Goal: Task Accomplishment & Management: Complete application form

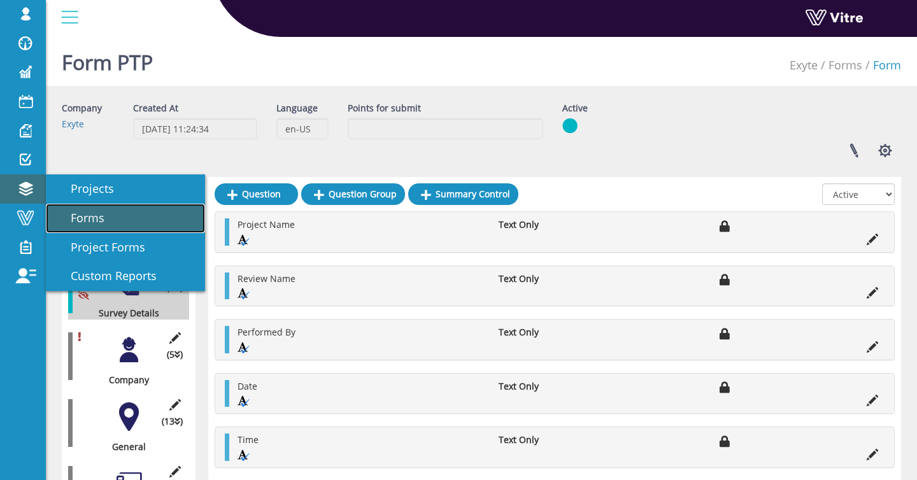
click at [96, 213] on span "Forms" at bounding box center [79, 217] width 49 height 15
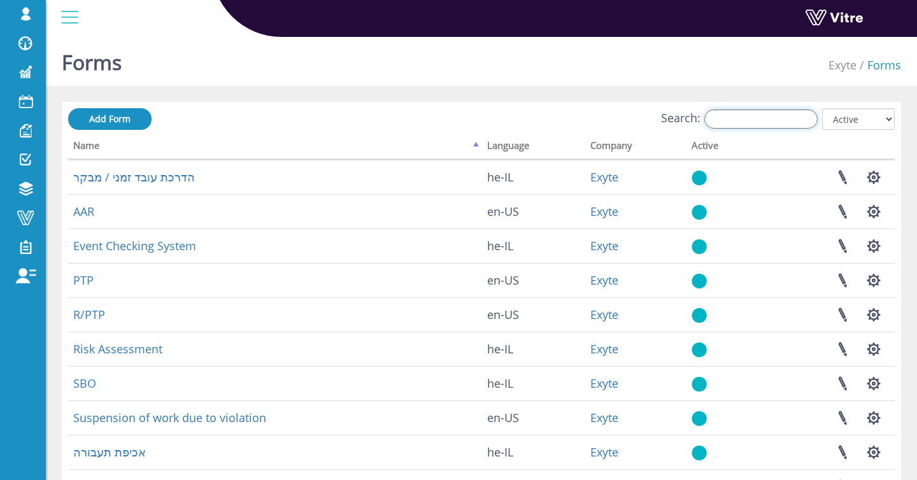
click at [732, 117] on input "Search:" at bounding box center [760, 119] width 113 height 19
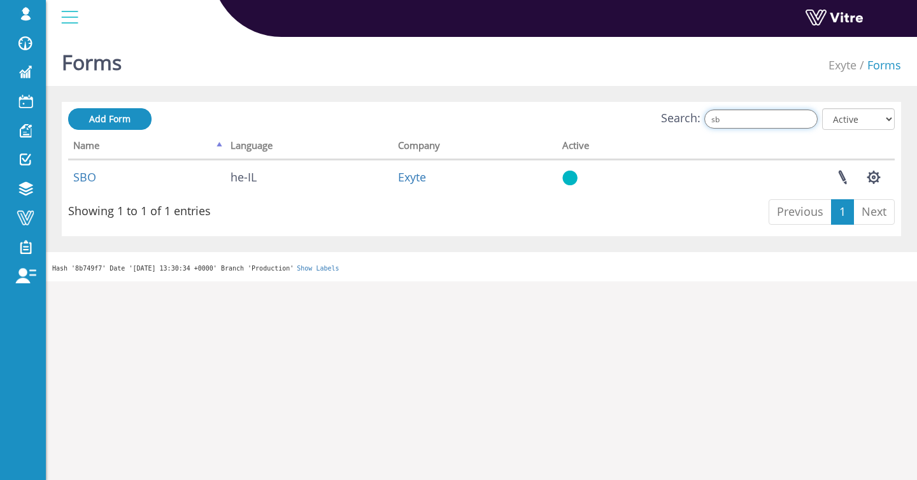
type input "s"
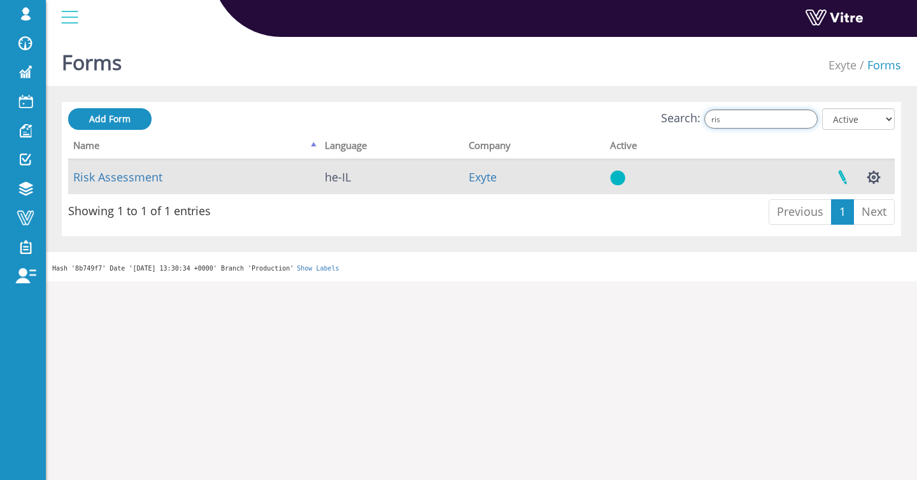
type input "ris"
click at [844, 176] on link at bounding box center [843, 177] width 32 height 34
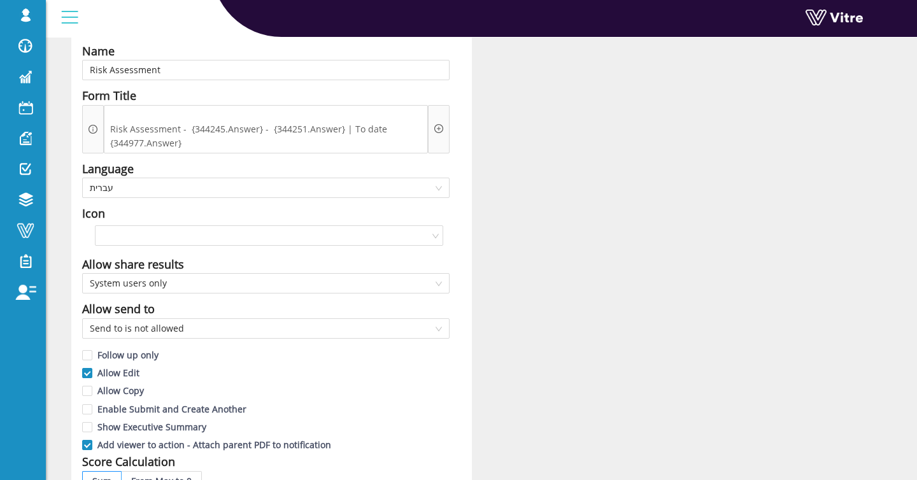
scroll to position [79, 0]
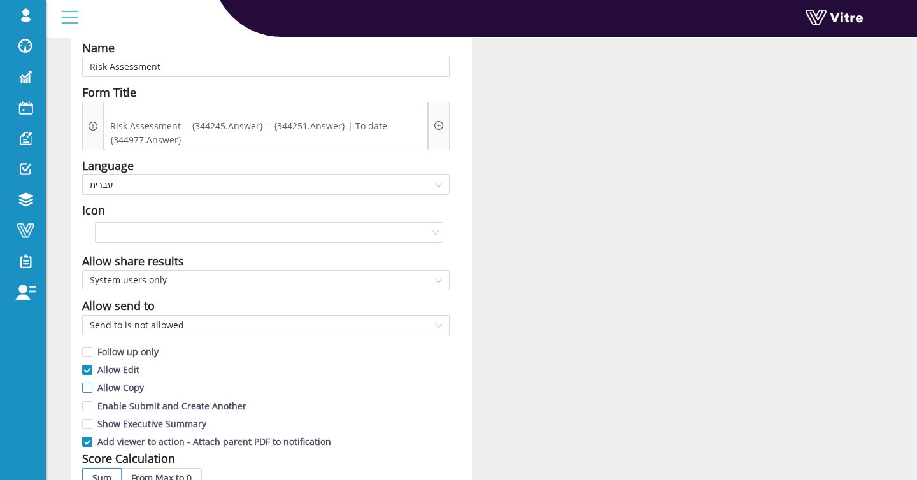
click at [96, 388] on span "Allow Copy" at bounding box center [120, 387] width 57 height 12
click at [94, 388] on input "Allow Copy" at bounding box center [87, 390] width 11 height 11
checkbox input "true"
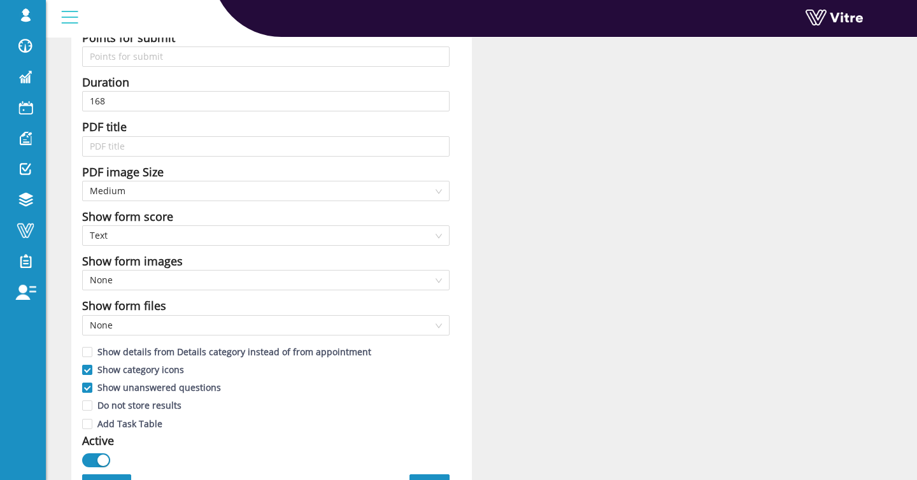
scroll to position [672, 0]
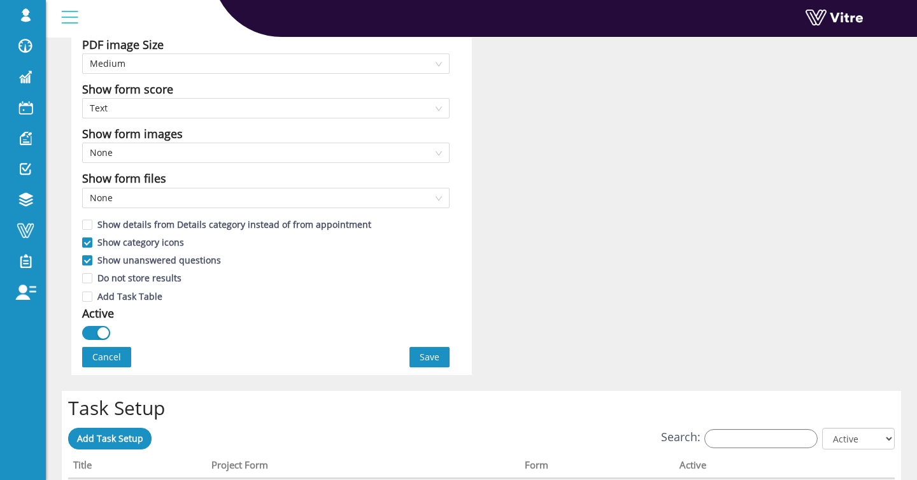
click at [124, 353] on button "Cancel" at bounding box center [106, 357] width 49 height 20
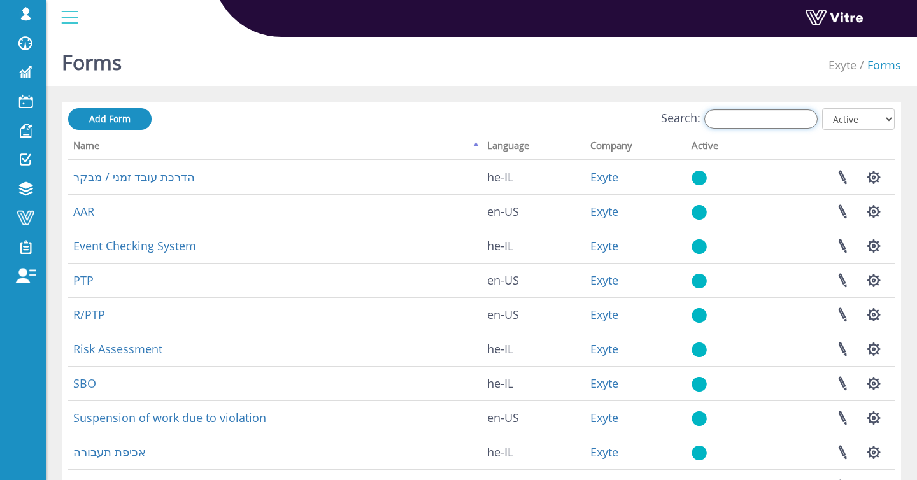
click at [747, 126] on input "Search:" at bounding box center [760, 119] width 113 height 19
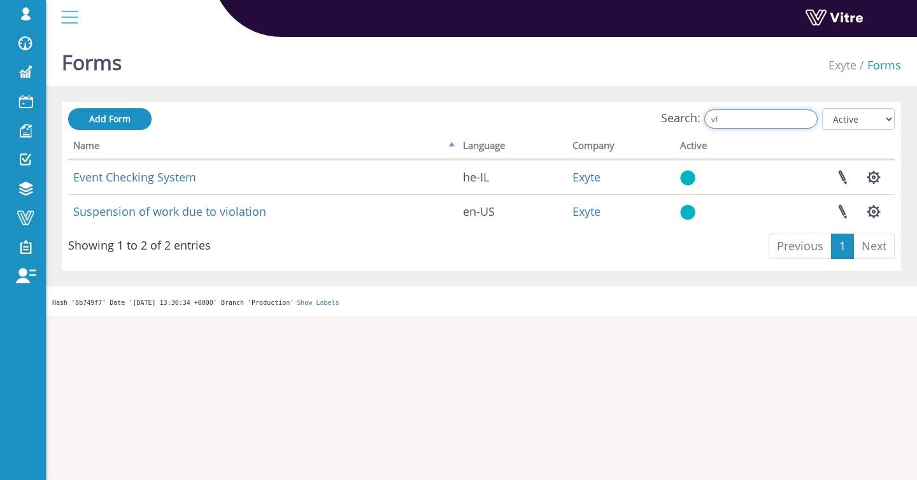
type input "v"
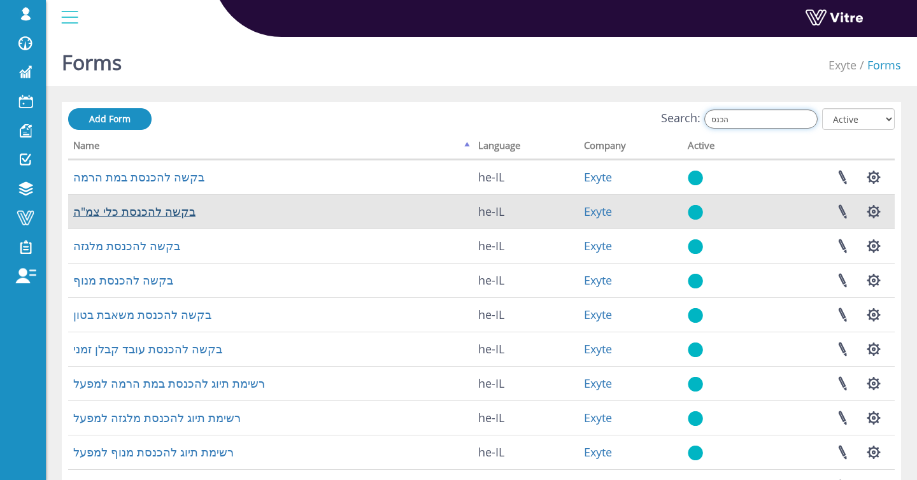
type input "הכנס"
click at [129, 215] on link "בקשה להכנסת כלי צמ"ה" at bounding box center [134, 211] width 122 height 15
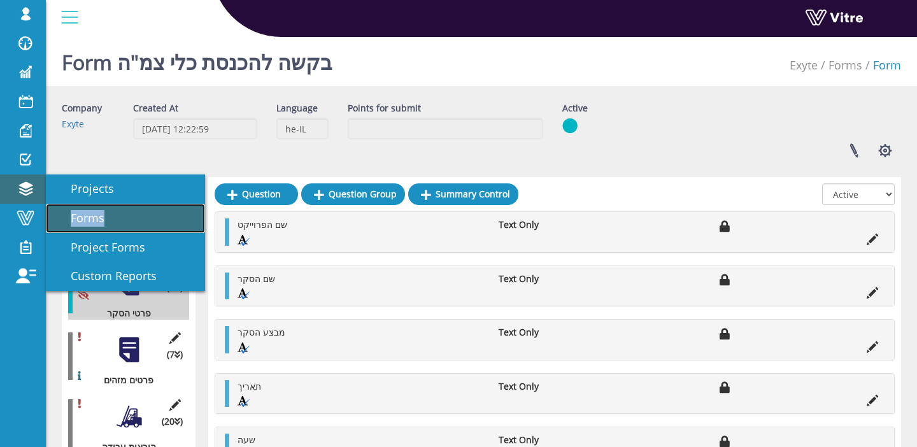
click at [79, 215] on span "Forms" at bounding box center [79, 217] width 49 height 15
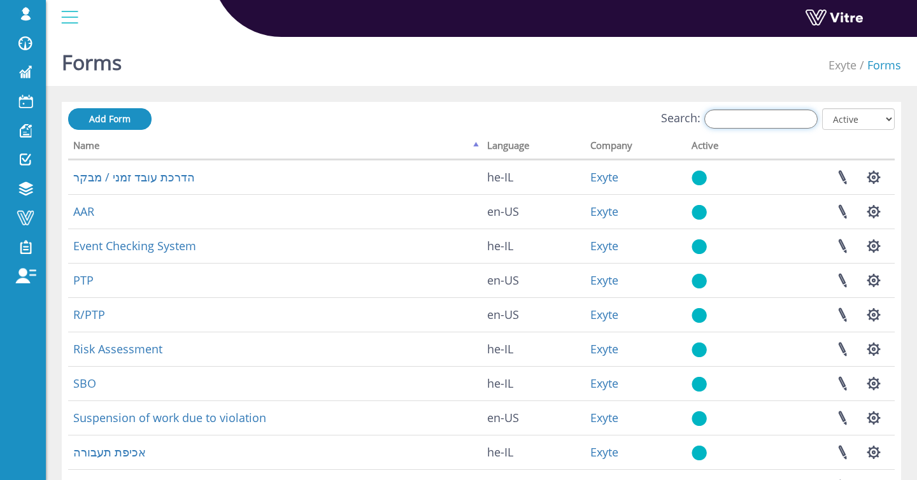
click at [755, 116] on input "Search:" at bounding box center [760, 119] width 113 height 19
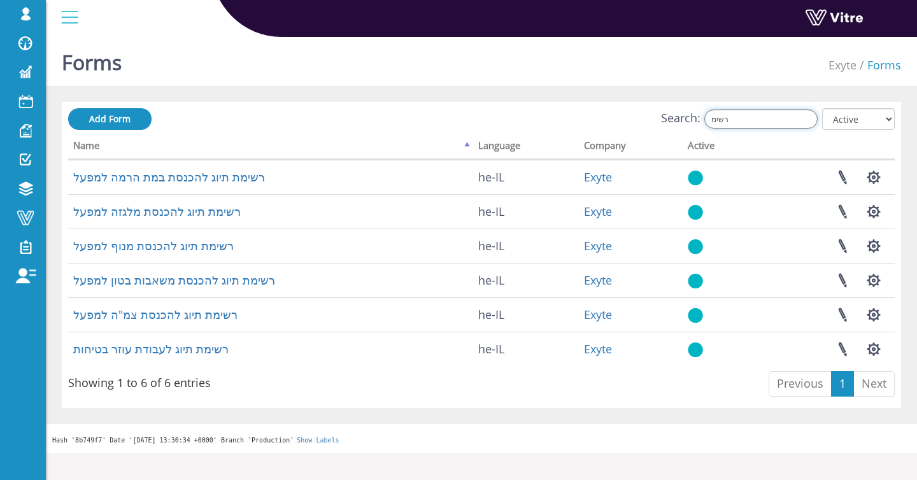
type input "רשימ"
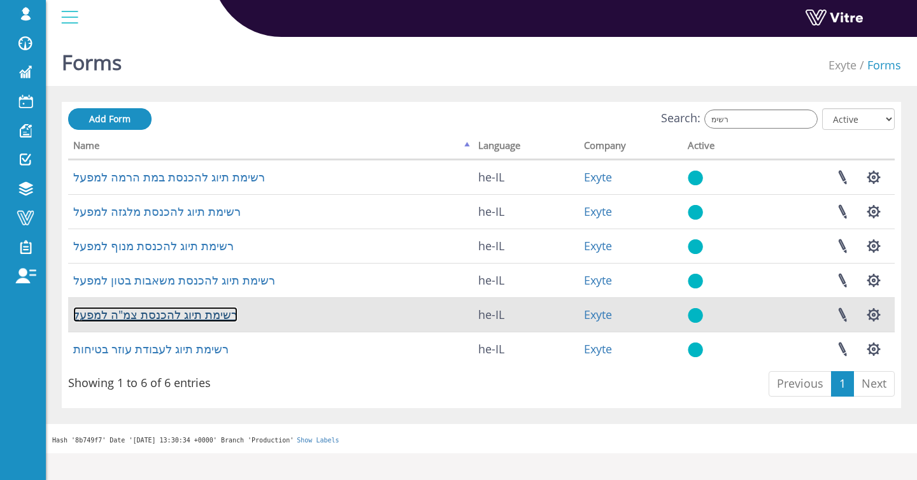
click at [190, 315] on link "רשימת תיוג להכנסת צמ"ה למפעל" at bounding box center [155, 314] width 164 height 15
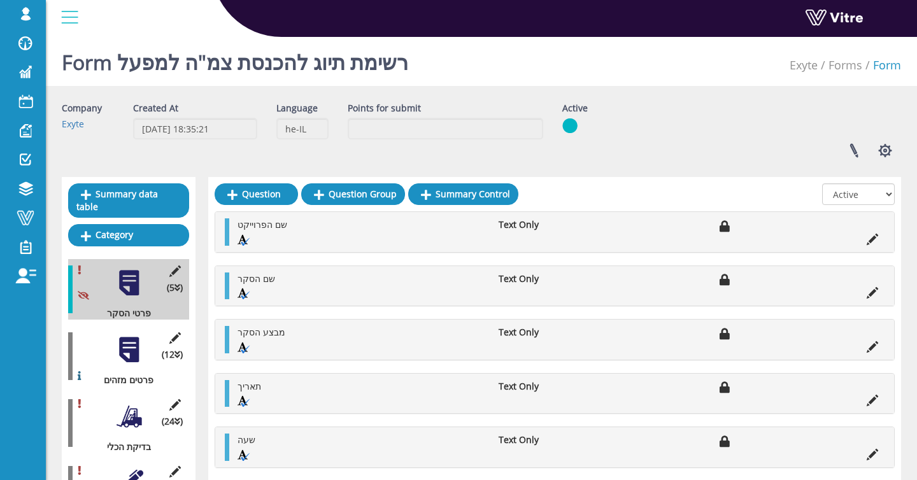
click at [138, 336] on div at bounding box center [129, 350] width 29 height 29
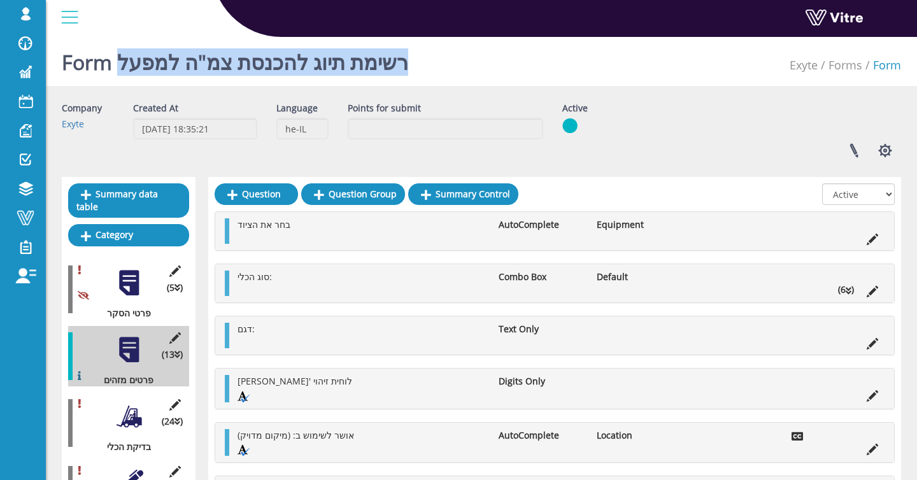
drag, startPoint x: 432, startPoint y: 62, endPoint x: 124, endPoint y: 56, distance: 307.6
click at [124, 57] on div "Form רשימת תיוג להכנסת צמ"ה למפעל Exyte Forms Form" at bounding box center [481, 59] width 871 height 54
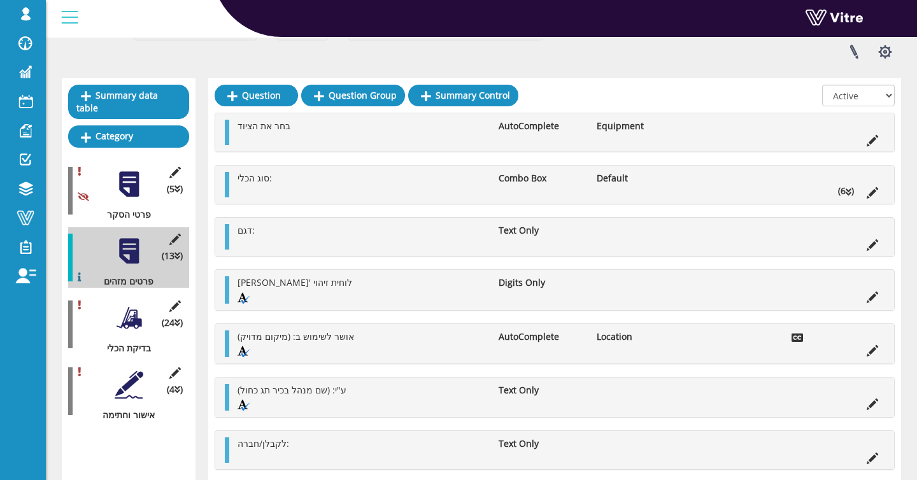
scroll to position [278, 0]
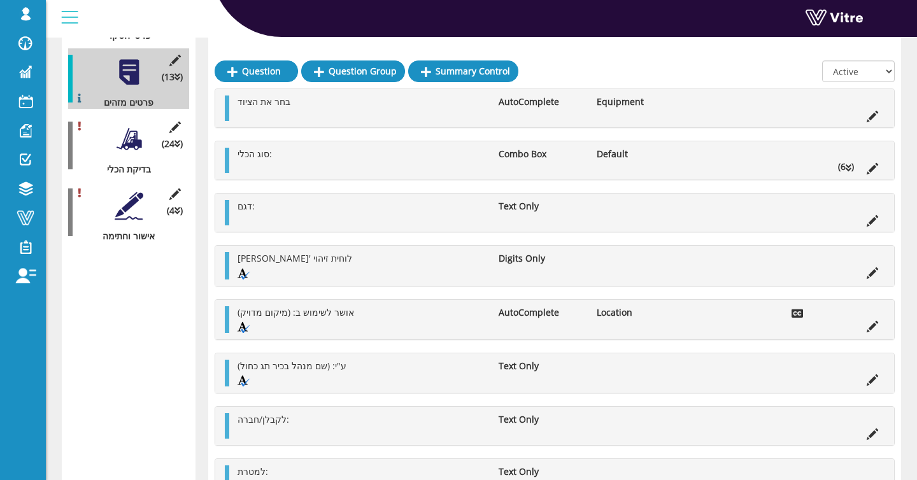
click at [131, 139] on div at bounding box center [129, 139] width 29 height 29
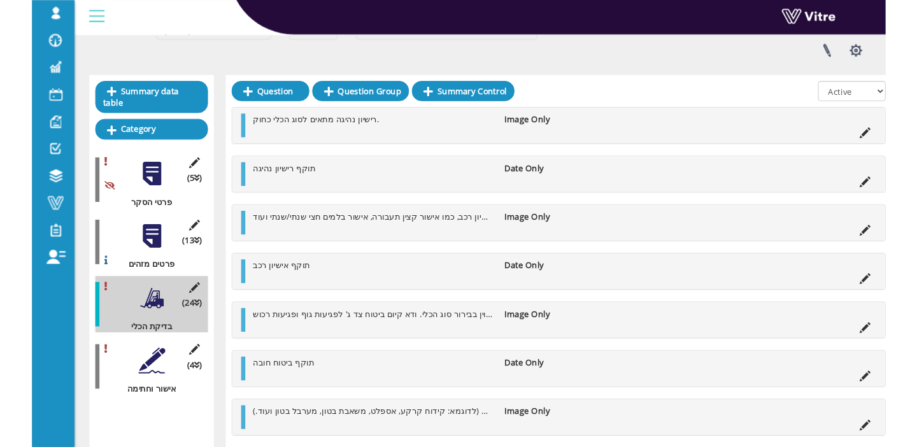
scroll to position [92, 0]
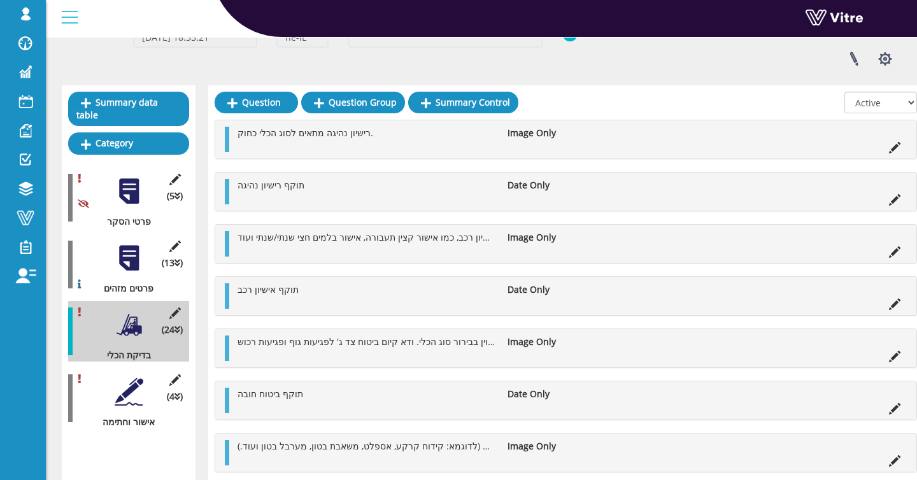
click at [134, 256] on div at bounding box center [129, 258] width 29 height 29
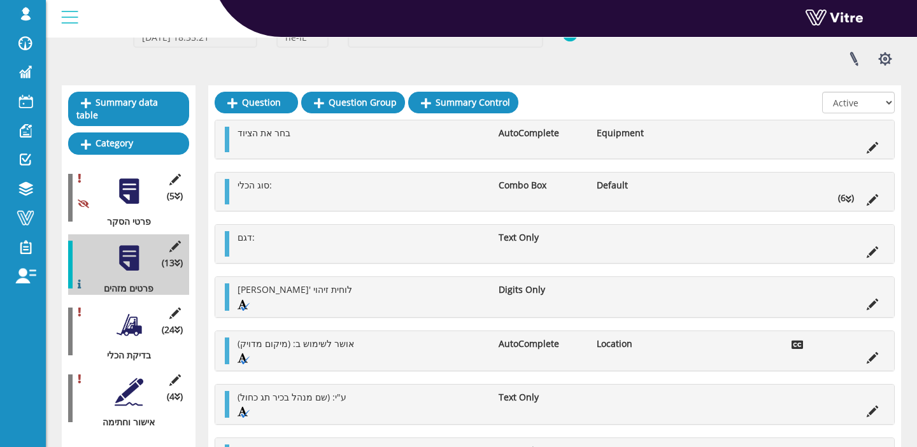
scroll to position [0, 0]
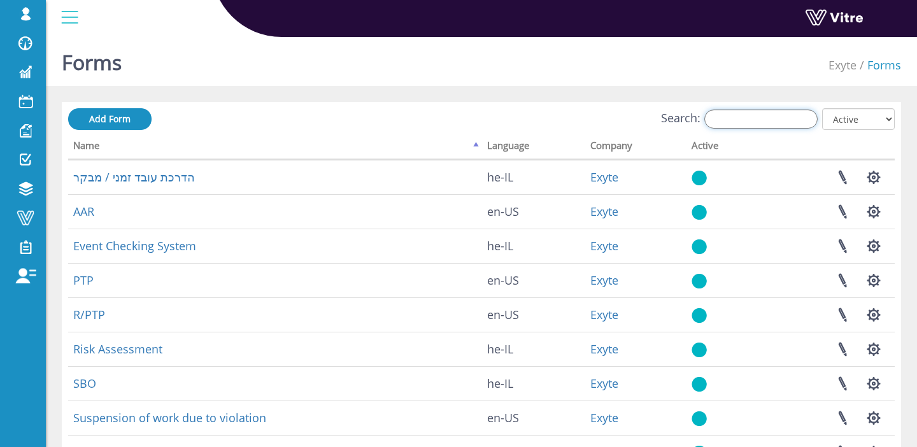
click at [749, 120] on input "Search:" at bounding box center [760, 119] width 113 height 19
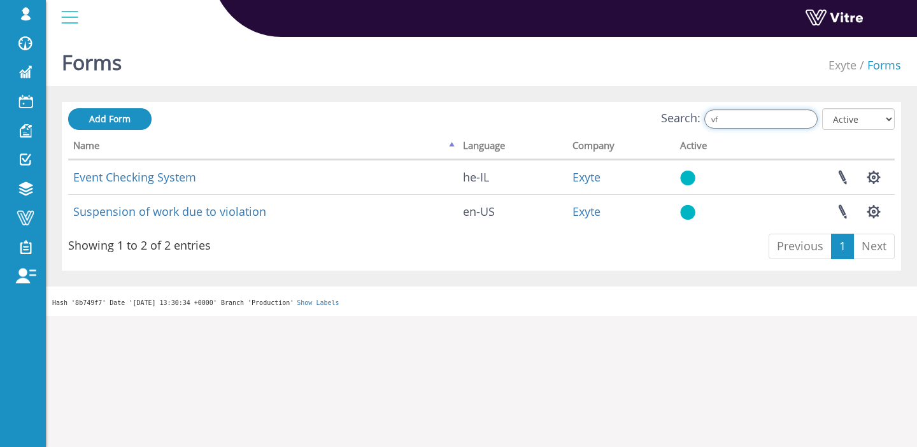
type input "v"
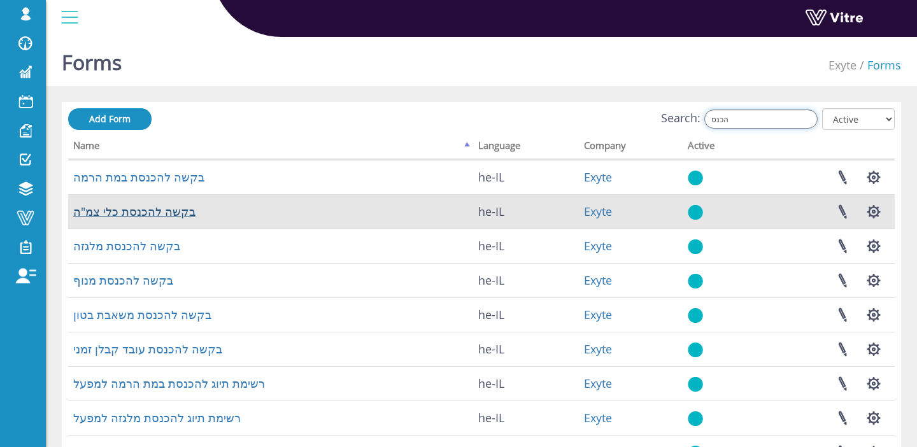
type input "הכנס"
click at [142, 213] on link "בקשה להכנסת כלי צמ"ה" at bounding box center [134, 211] width 122 height 15
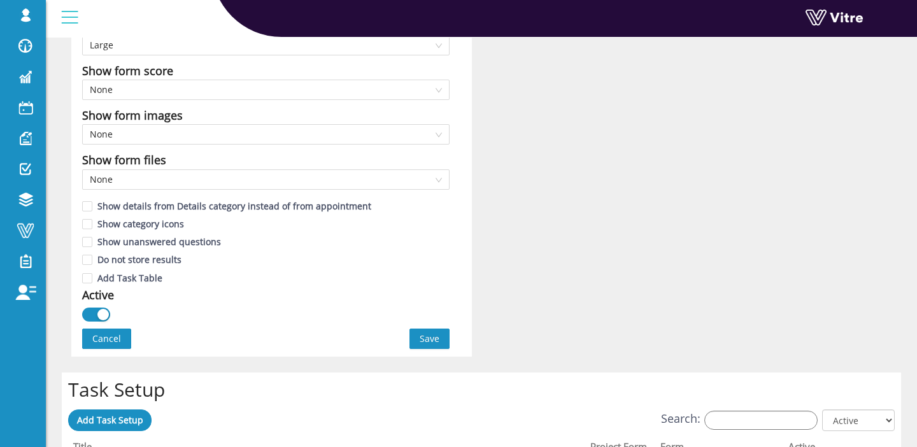
scroll to position [914, 0]
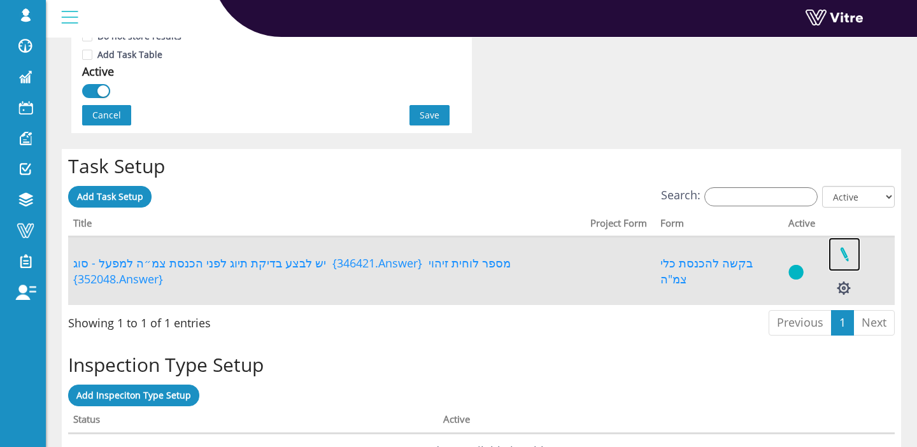
click at [847, 271] on link at bounding box center [844, 255] width 32 height 34
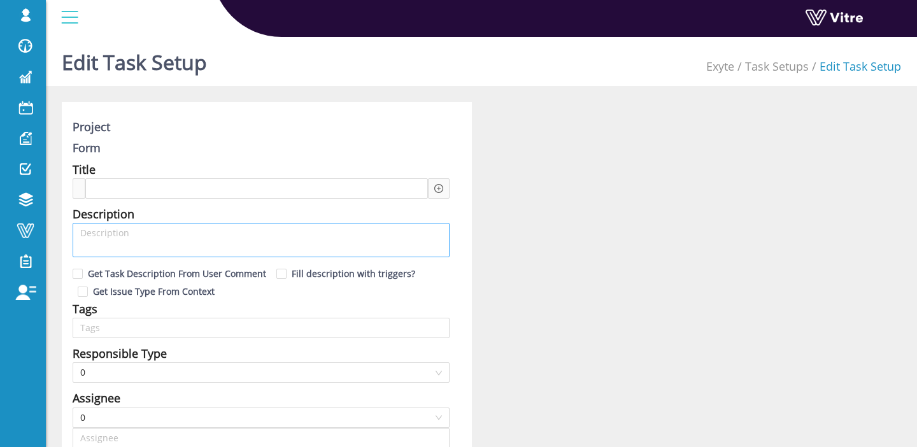
type input "[PERSON_NAME] SU"
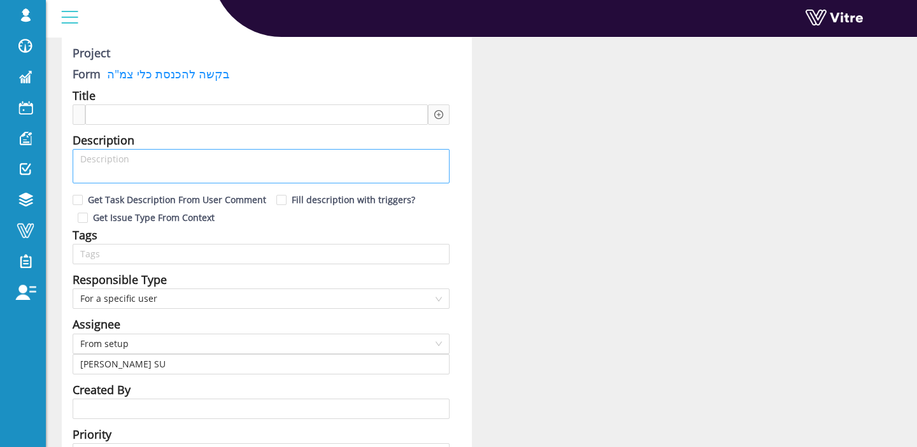
type input "12"
